Goal: Transaction & Acquisition: Purchase product/service

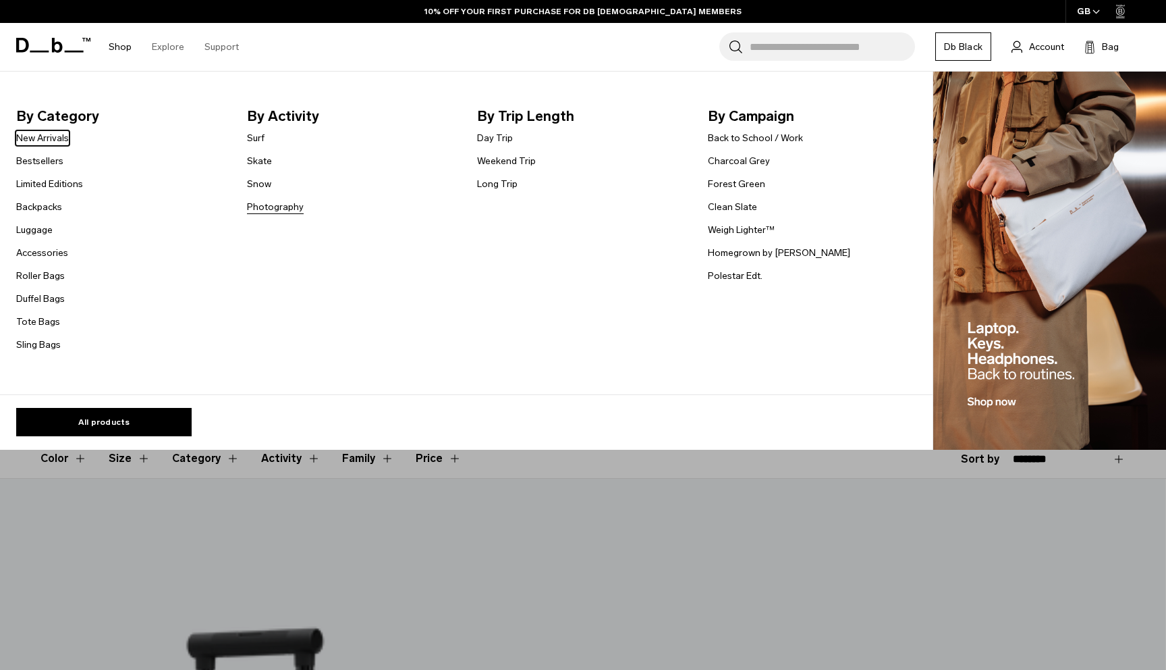
click at [255, 208] on link "Photography" at bounding box center [275, 207] width 57 height 14
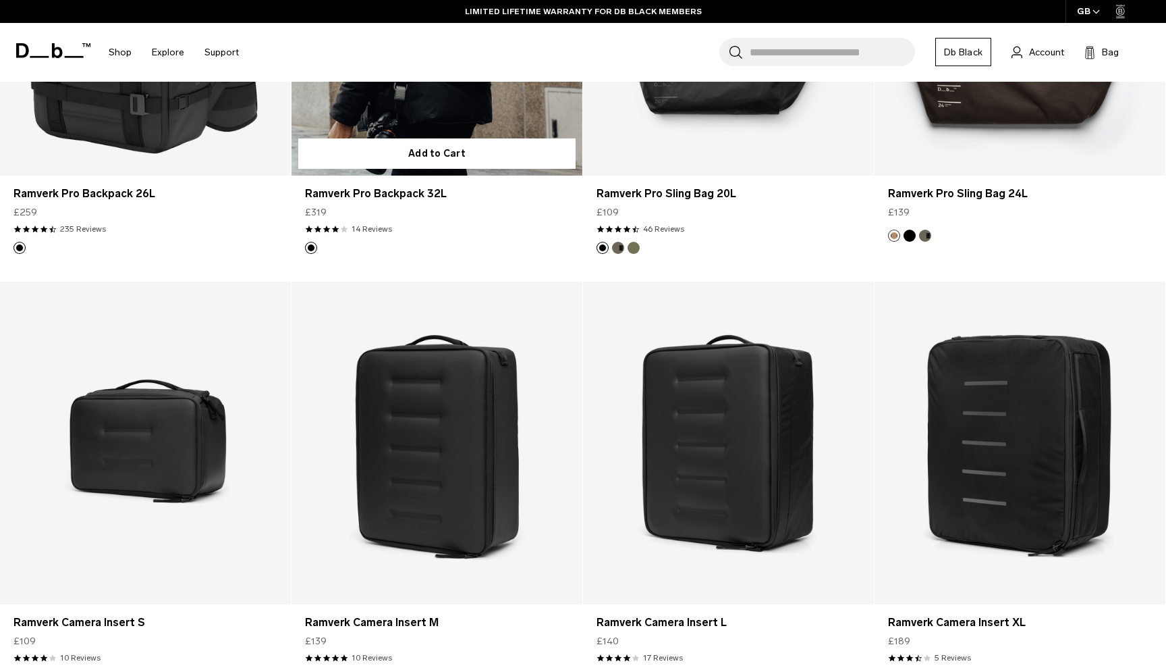
scroll to position [557, 0]
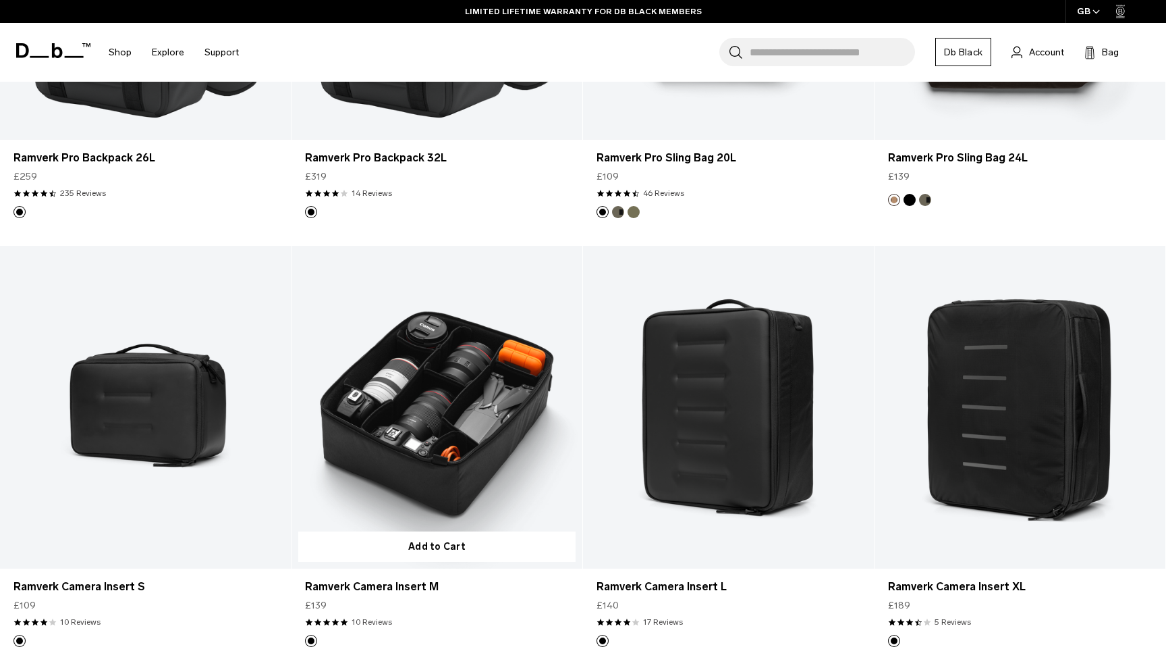
click at [469, 438] on link "Ramverk Camera Insert M" at bounding box center [437, 407] width 291 height 323
